Goal: Browse casually: Explore the website without a specific task or goal

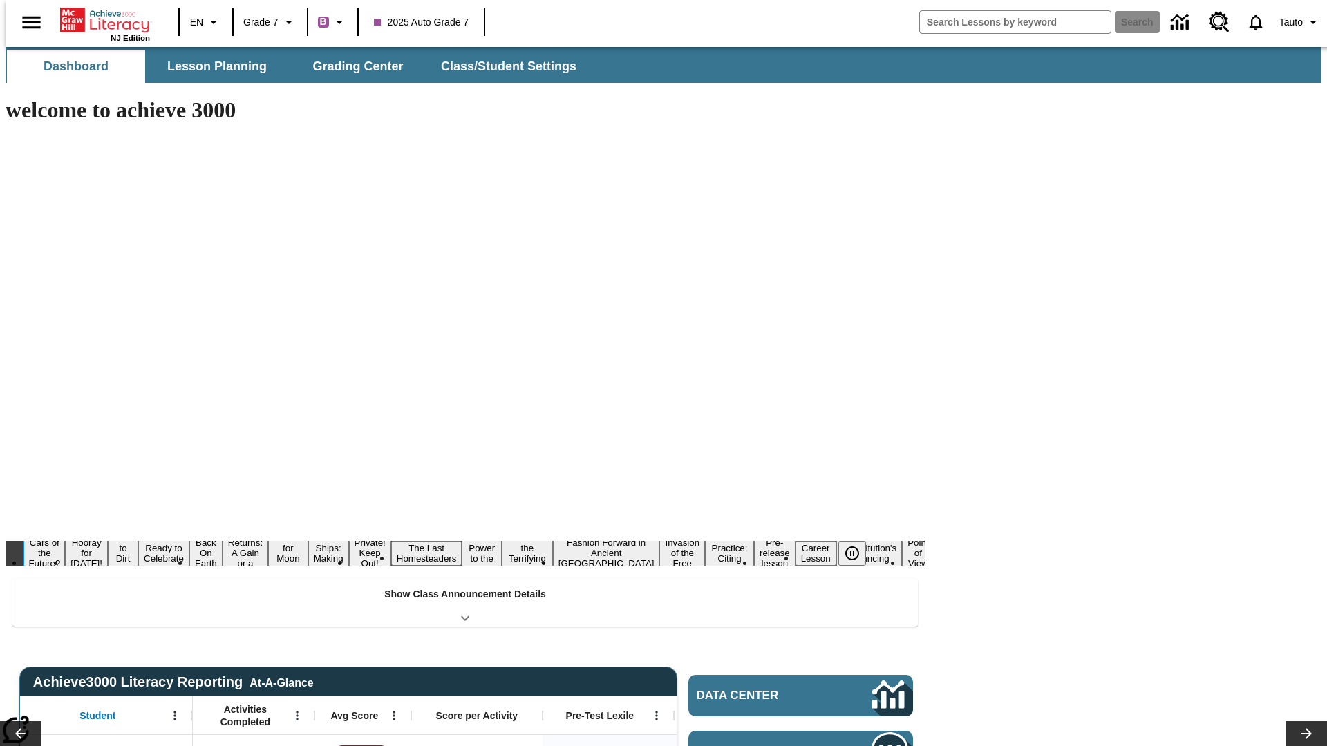
click at [65, 536] on button "Cars of the Future?" at bounding box center [43, 553] width 41 height 34
click at [857, 545] on icon "Pause" at bounding box center [852, 553] width 17 height 17
